Goal: Information Seeking & Learning: Learn about a topic

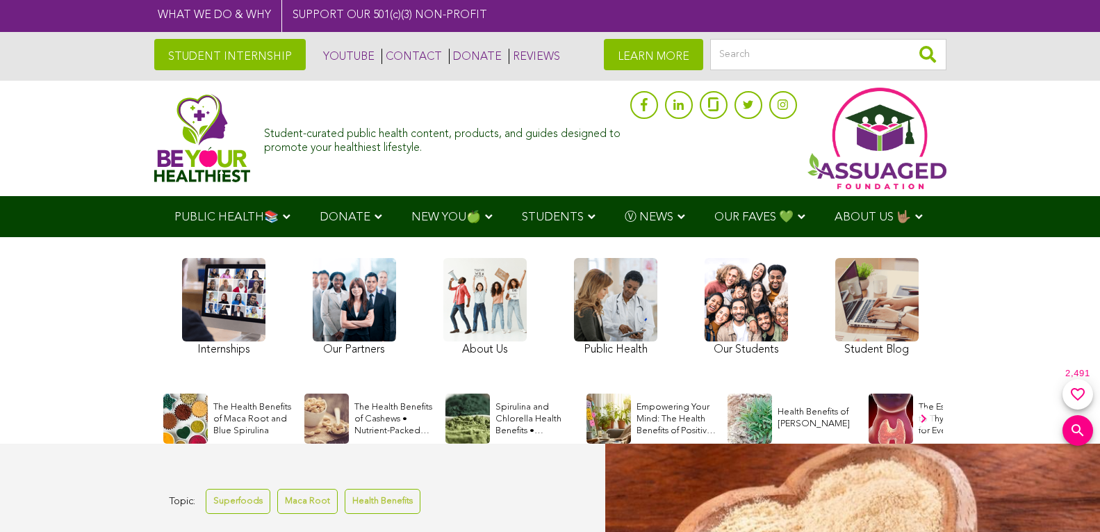
scroll to position [300, 0]
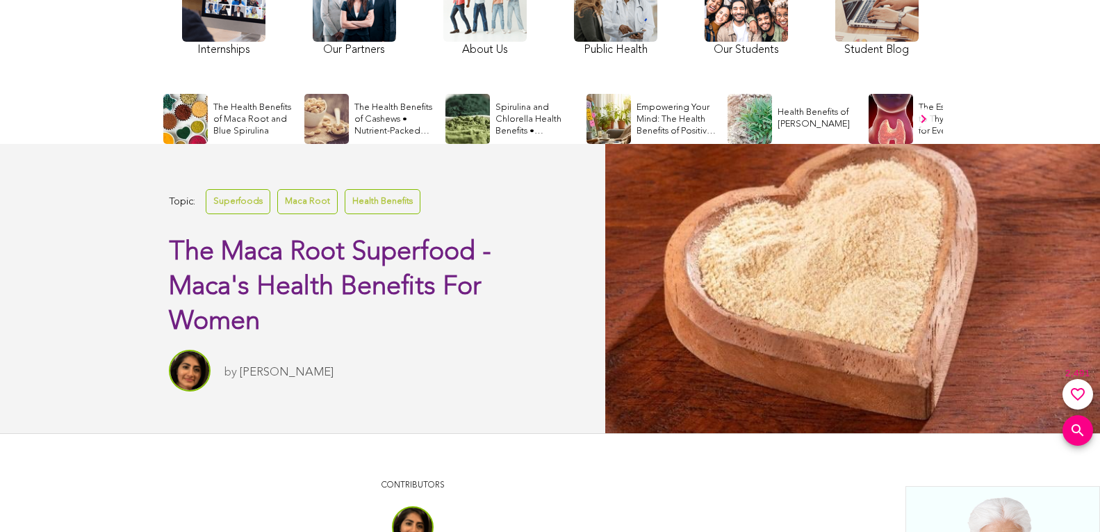
click at [546, 4] on div "Internships Our Partners About Us Public Health Our Students Student Blog" at bounding box center [550, 8] width 750 height 129
click at [94, 285] on link at bounding box center [550, 266] width 1100 height 532
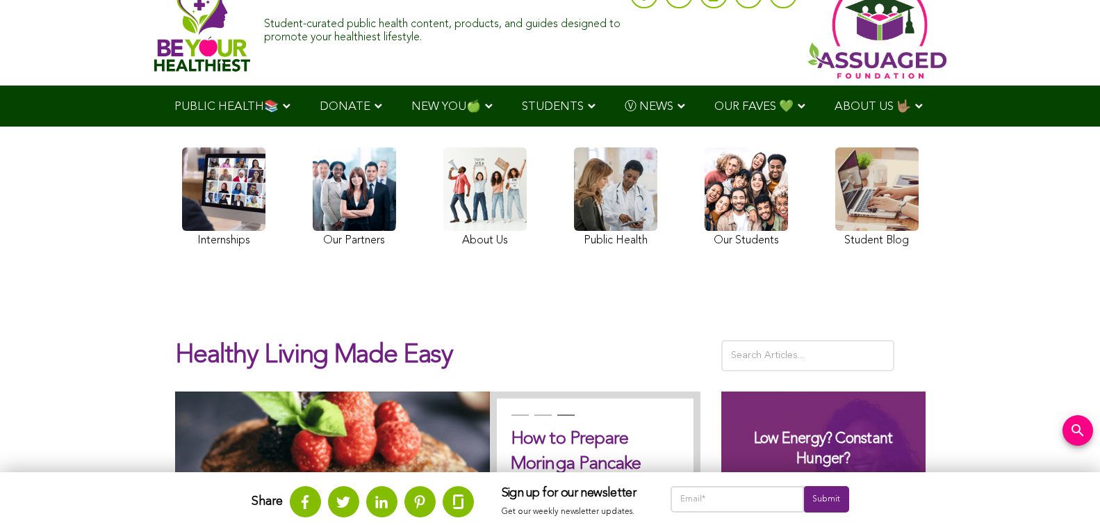
scroll to position [302, 0]
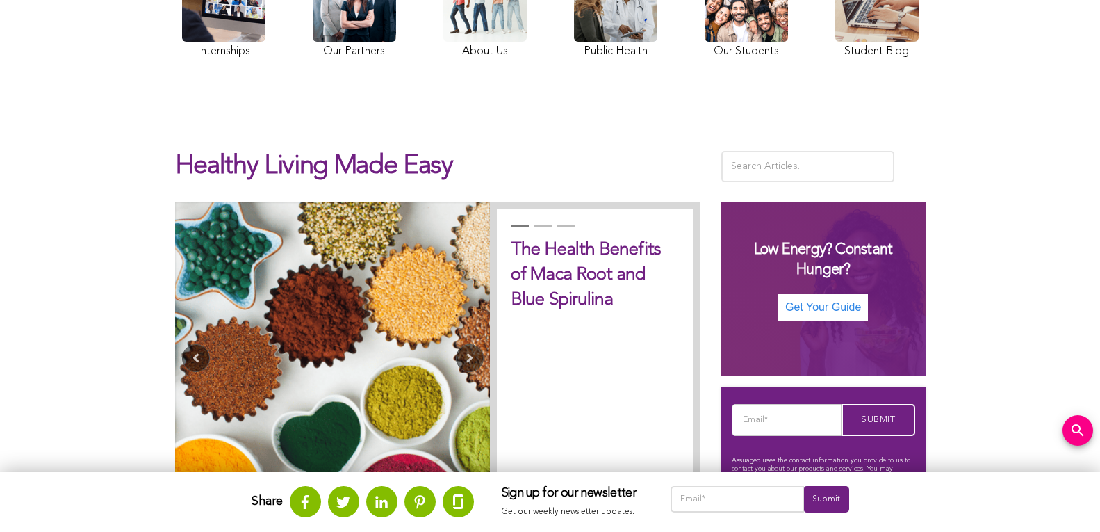
click at [711, 3] on link at bounding box center [746, 10] width 83 height 104
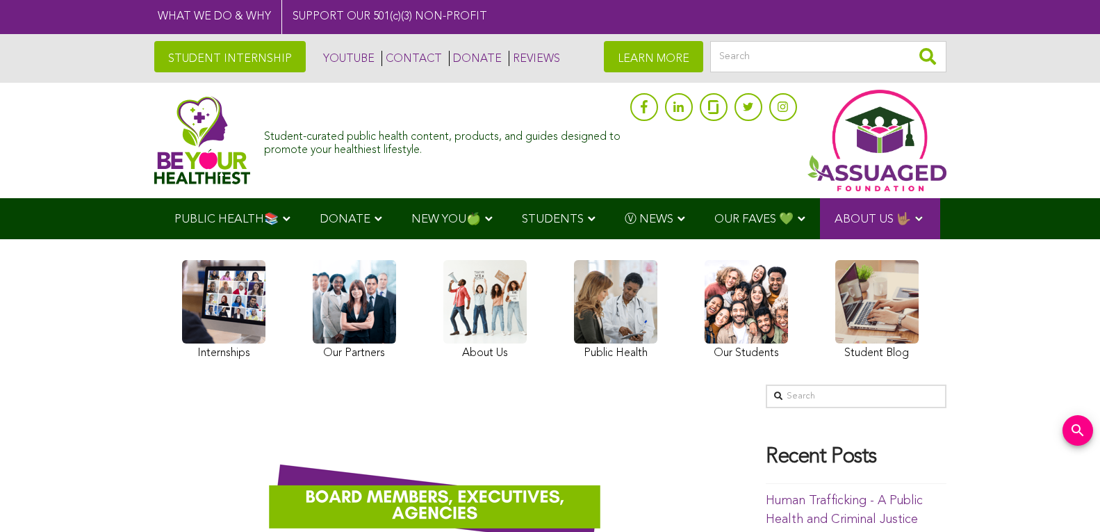
scroll to position [302, 0]
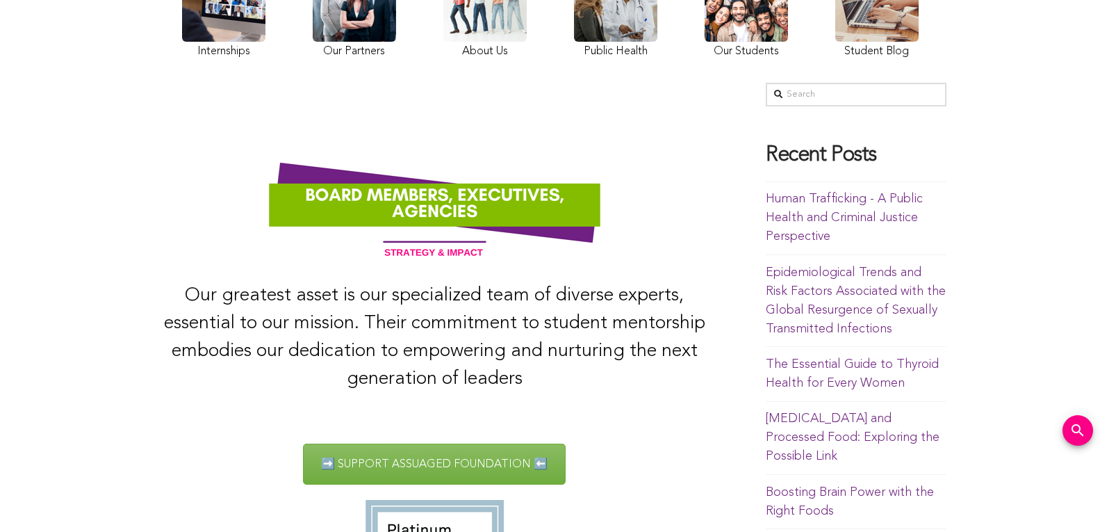
click at [636, 8] on link at bounding box center [615, 10] width 83 height 104
